Goal: Information Seeking & Learning: Find specific page/section

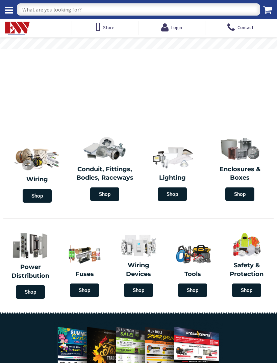
click at [199, 10] on input "text" at bounding box center [139, 9] width 244 height 12
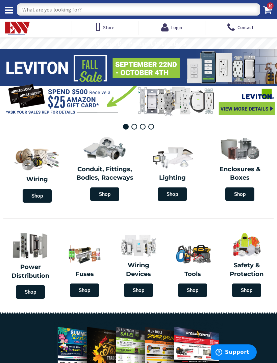
click at [261, 108] on span at bounding box center [138, 82] width 277 height 67
click at [253, 108] on span at bounding box center [138, 82] width 277 height 67
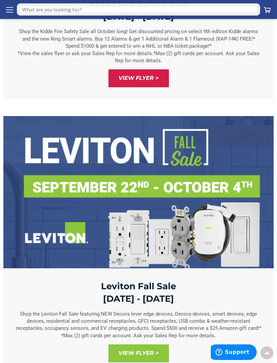
scroll to position [420, 0]
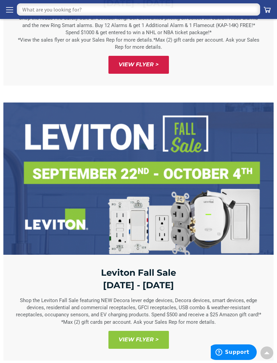
click at [152, 334] on span "View Flyer >" at bounding box center [139, 340] width 61 height 18
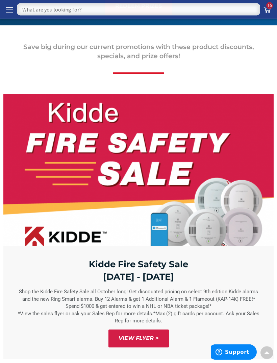
scroll to position [0, 0]
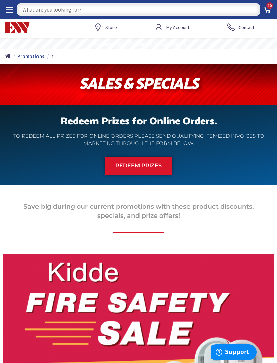
click at [179, 26] on span "My Account" at bounding box center [177, 27] width 23 height 6
click at [175, 32] on span "My Account" at bounding box center [177, 27] width 23 height 12
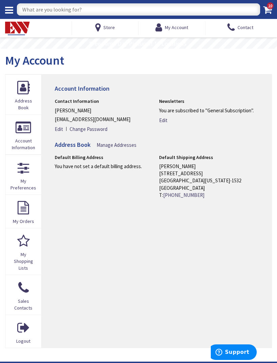
click at [165, 11] on input "text" at bounding box center [139, 9] width 244 height 12
type input "1"
click at [215, 6] on input "1" at bounding box center [139, 9] width 244 height 12
type input "Fire rated recessed"
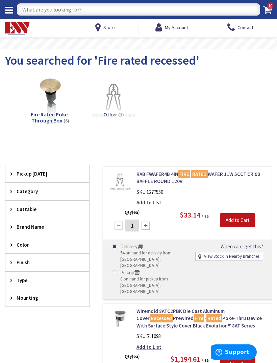
click at [131, 14] on input "text" at bounding box center [139, 9] width 244 height 12
type input "1 1/4 smurf"
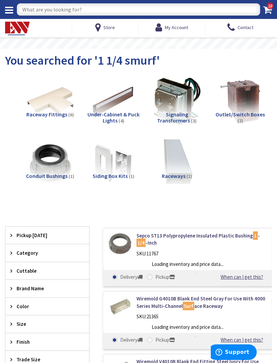
click at [119, 11] on input "text" at bounding box center [139, 9] width 244 height 12
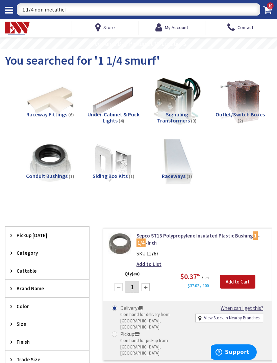
type input "1 1/4 non metallic"
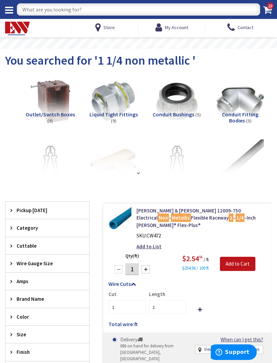
click at [131, 8] on input "text" at bounding box center [139, 9] width 244 height 12
type input "#2 SER"
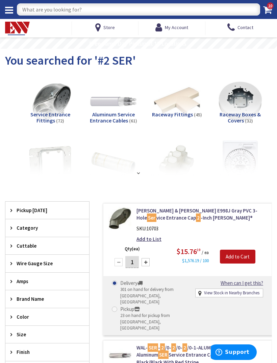
click at [149, 12] on input "text" at bounding box center [139, 9] width 244 height 12
type input "24 circuit main lug"
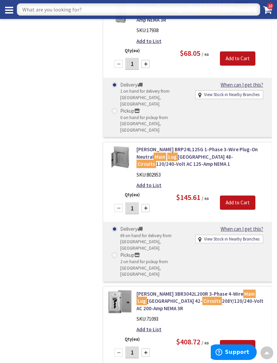
scroll to position [2318, 0]
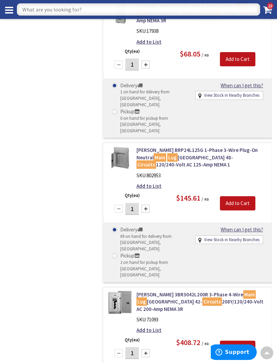
click at [224, 11] on input "text" at bounding box center [139, 9] width 244 height 12
type input "2p100"
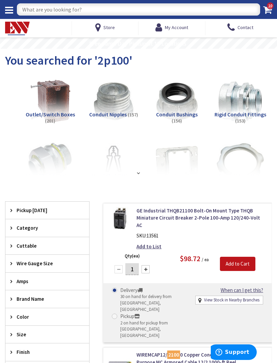
click at [102, 15] on input "text" at bounding box center [139, 9] width 244 height 12
type input "Ge thq100"
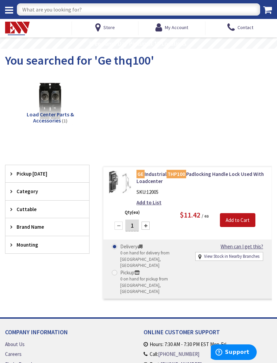
click at [130, 6] on input "text" at bounding box center [139, 9] width 244 height 12
click at [138, 12] on input "text" at bounding box center [139, 9] width 244 height 12
type input "100 amp breaker"
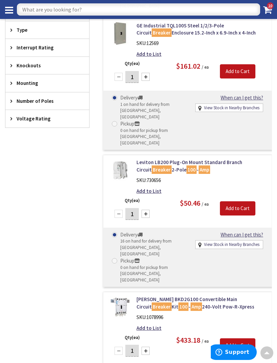
scroll to position [297, 0]
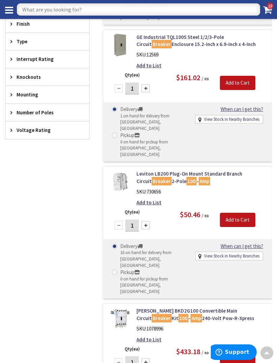
click at [168, 7] on input "text" at bounding box center [139, 9] width 244 height 12
type input "18/3"
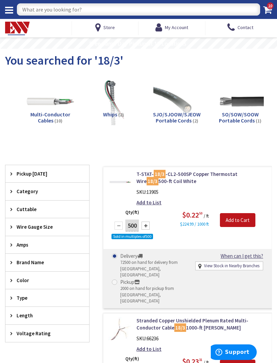
click at [180, 14] on input "text" at bounding box center [139, 9] width 244 height 12
click at [180, 6] on input "text" at bounding box center [139, 9] width 244 height 12
type input "Brass floor outlet"
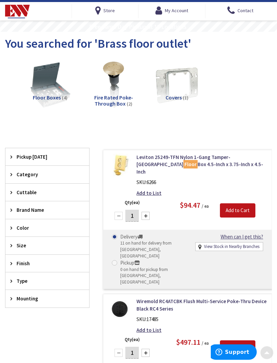
scroll to position [17, 0]
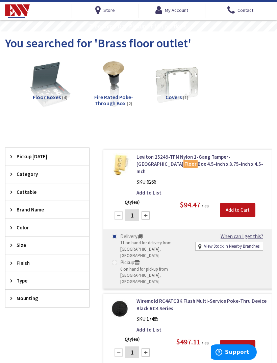
click at [111, 106] on span "Fire Rated Poke-Through Box" at bounding box center [113, 100] width 39 height 13
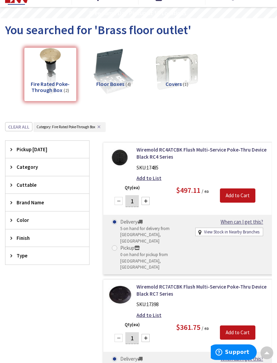
scroll to position [0, 0]
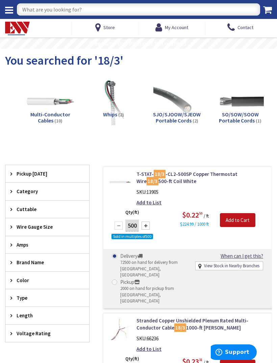
click at [197, 11] on input "text" at bounding box center [139, 9] width 244 height 12
type input "Floor outlet"
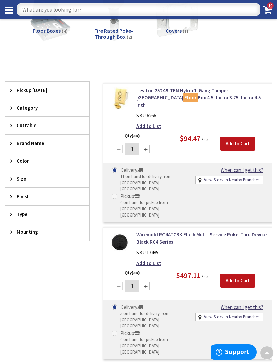
scroll to position [65, 0]
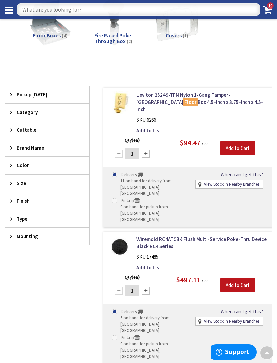
click at [213, 305] on div "Delivery 5 on hand for delivery from [GEOGRAPHIC_DATA], [GEOGRAPHIC_DATA] Picku…" at bounding box center [188, 334] width 169 height 59
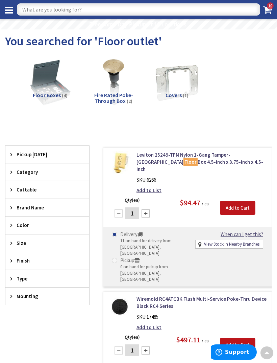
scroll to position [0, 0]
